Goal: Task Accomplishment & Management: Use online tool/utility

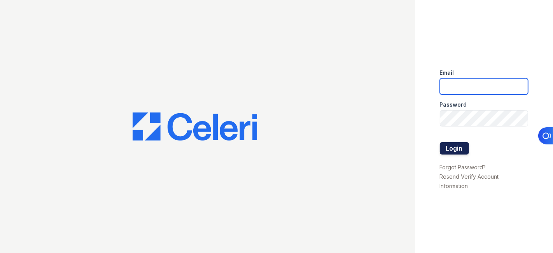
type input "[EMAIL_ADDRESS][DOMAIN_NAME]"
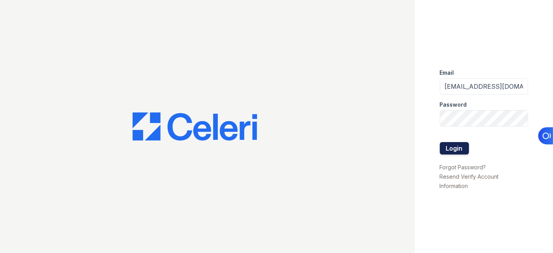
click at [457, 146] on button "Login" at bounding box center [454, 148] width 29 height 12
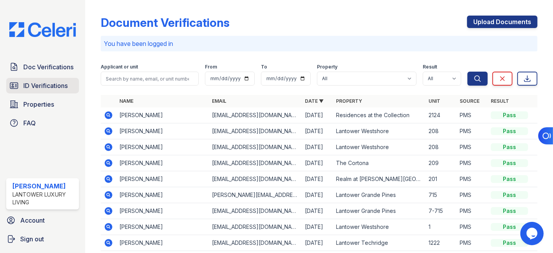
click at [42, 84] on span "ID Verifications" at bounding box center [45, 85] width 44 height 9
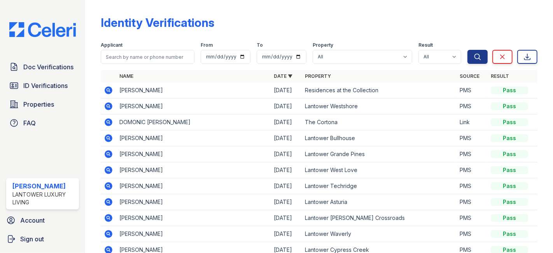
scroll to position [43, 0]
